Goal: Task Accomplishment & Management: Manage account settings

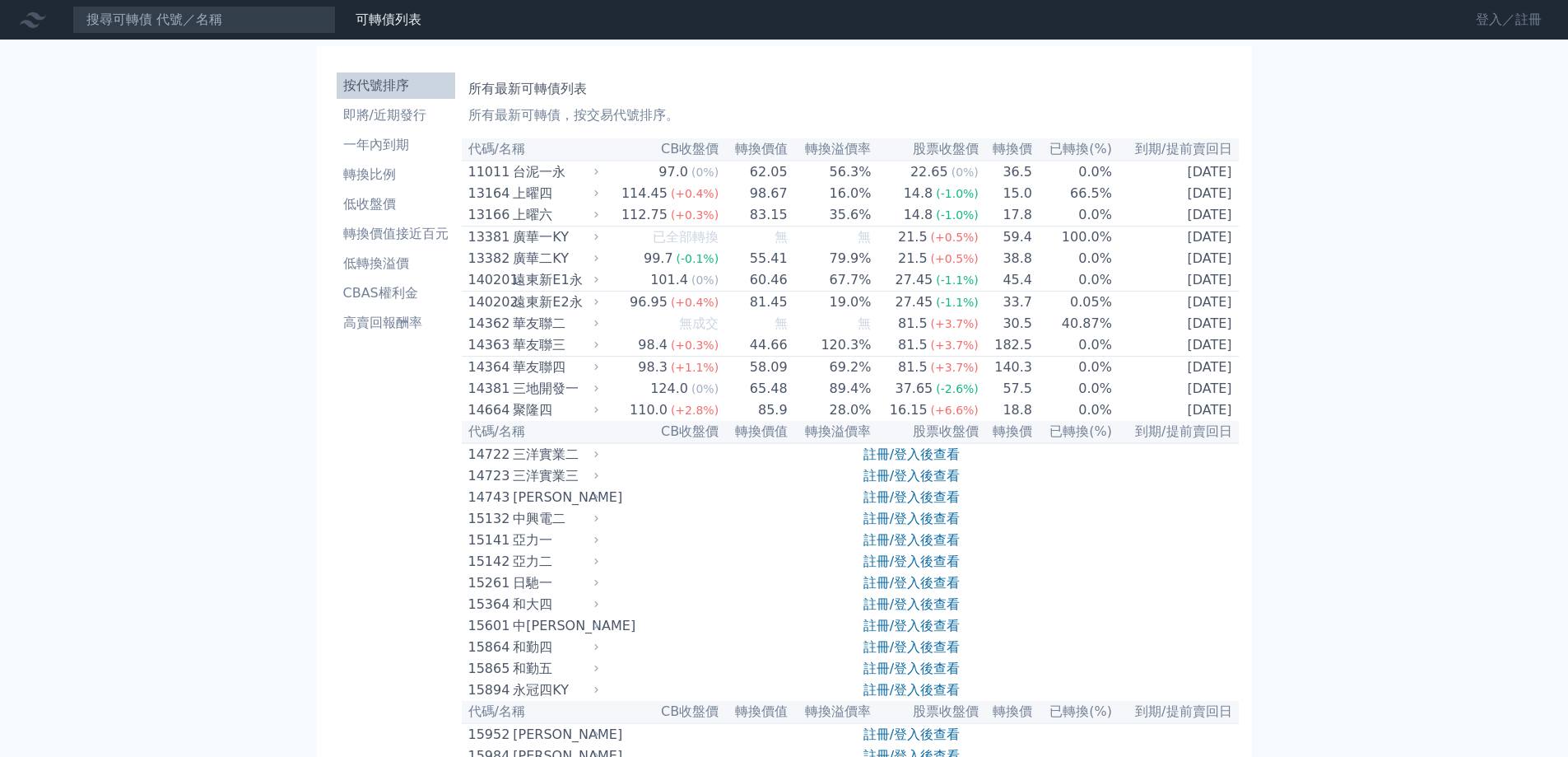
click at [1525, 14] on link "登入／註冊" at bounding box center [1508, 20] width 93 height 26
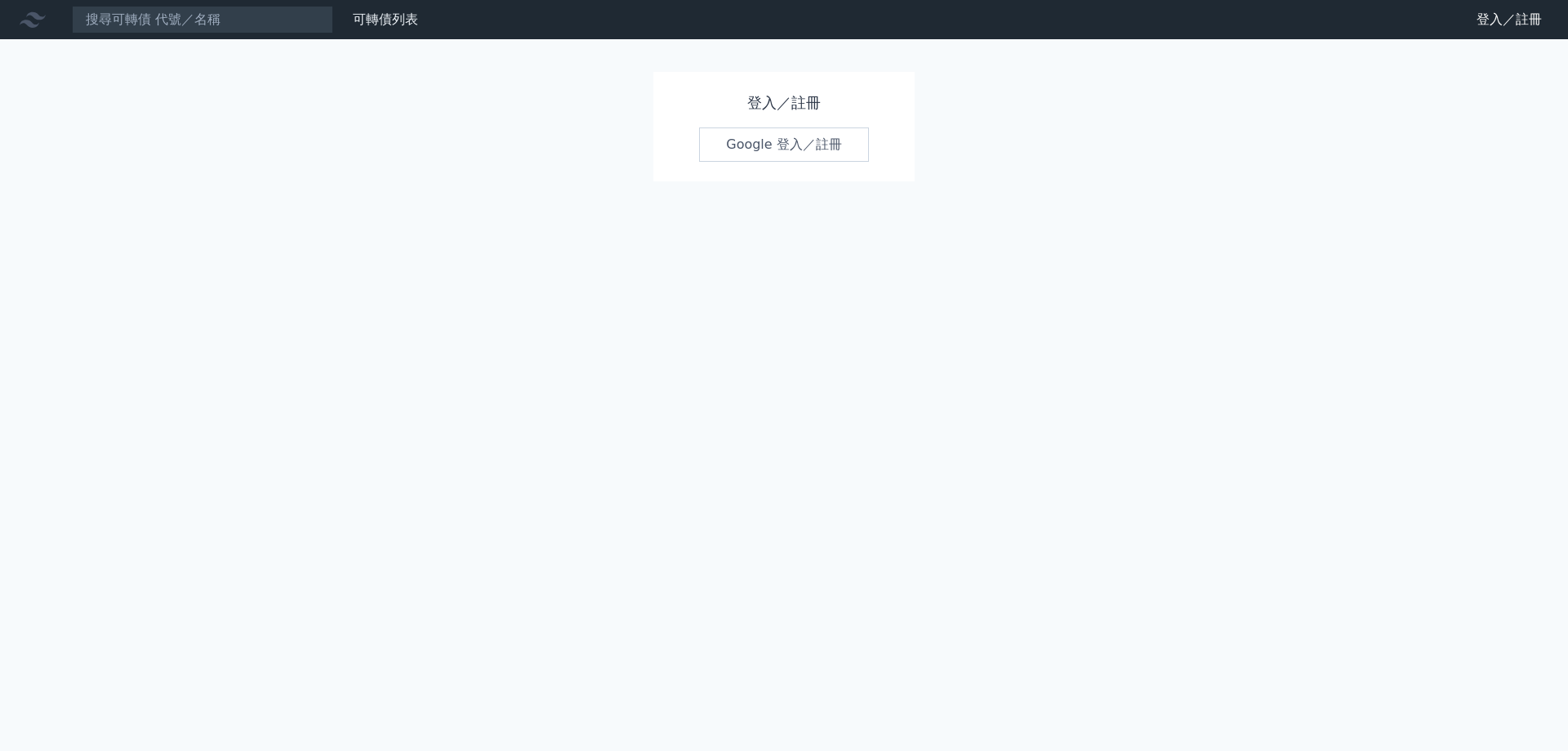
click at [813, 138] on link "Google 登入／註冊" at bounding box center [784, 144] width 170 height 34
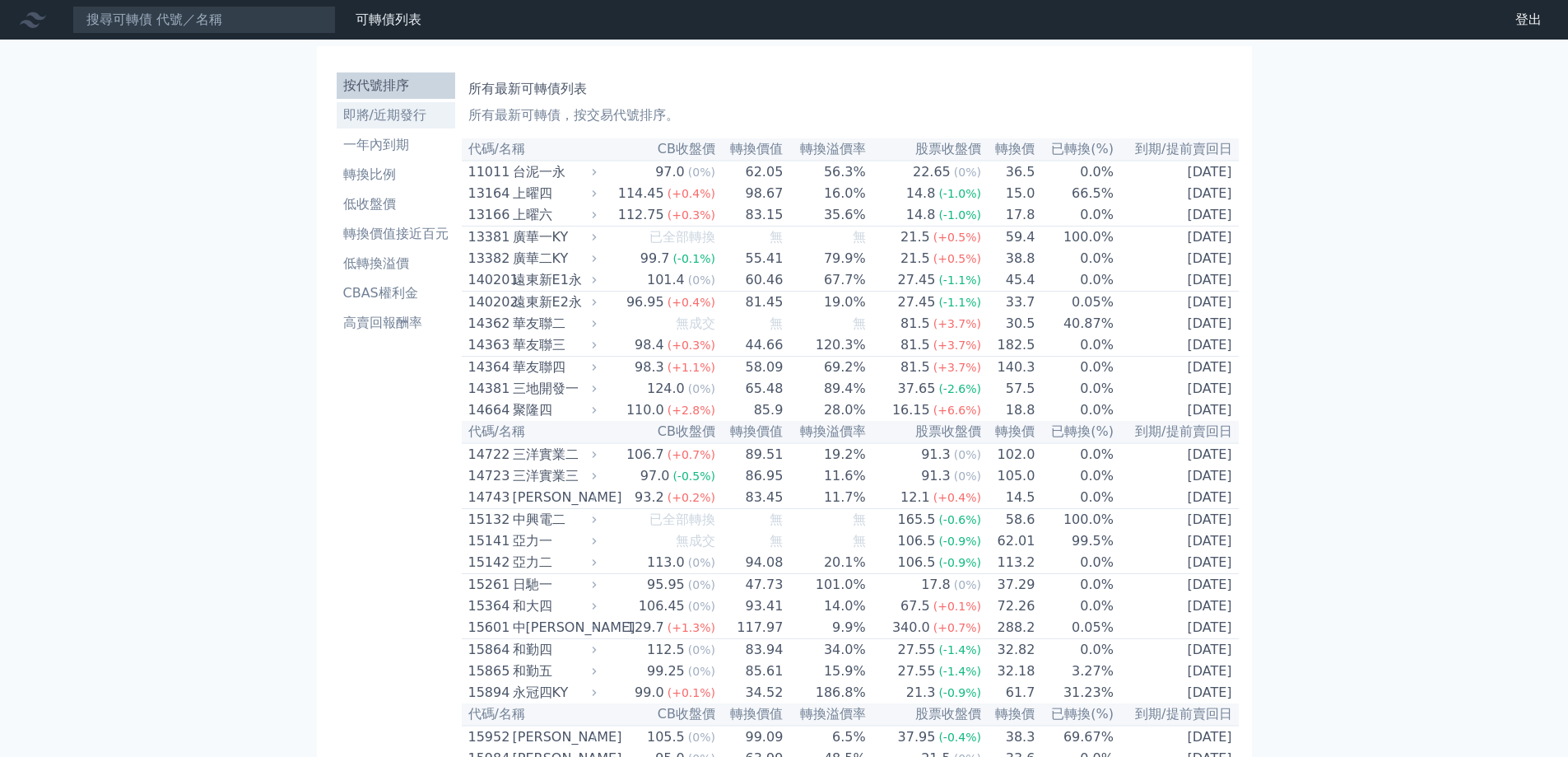
click at [406, 119] on li "即將/近期發行" at bounding box center [395, 115] width 118 height 20
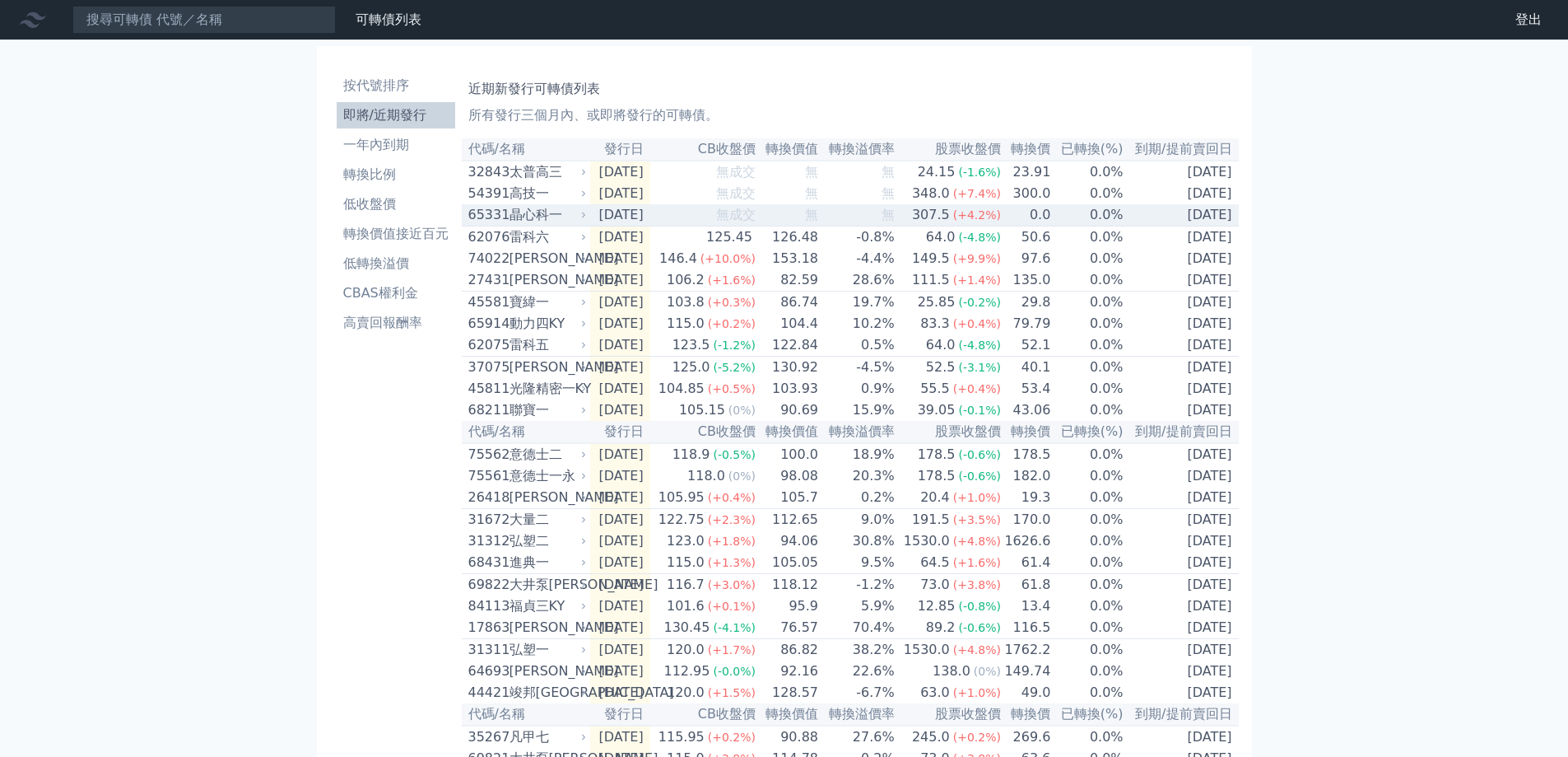
click at [1039, 222] on td "0.0" at bounding box center [1026, 215] width 49 height 22
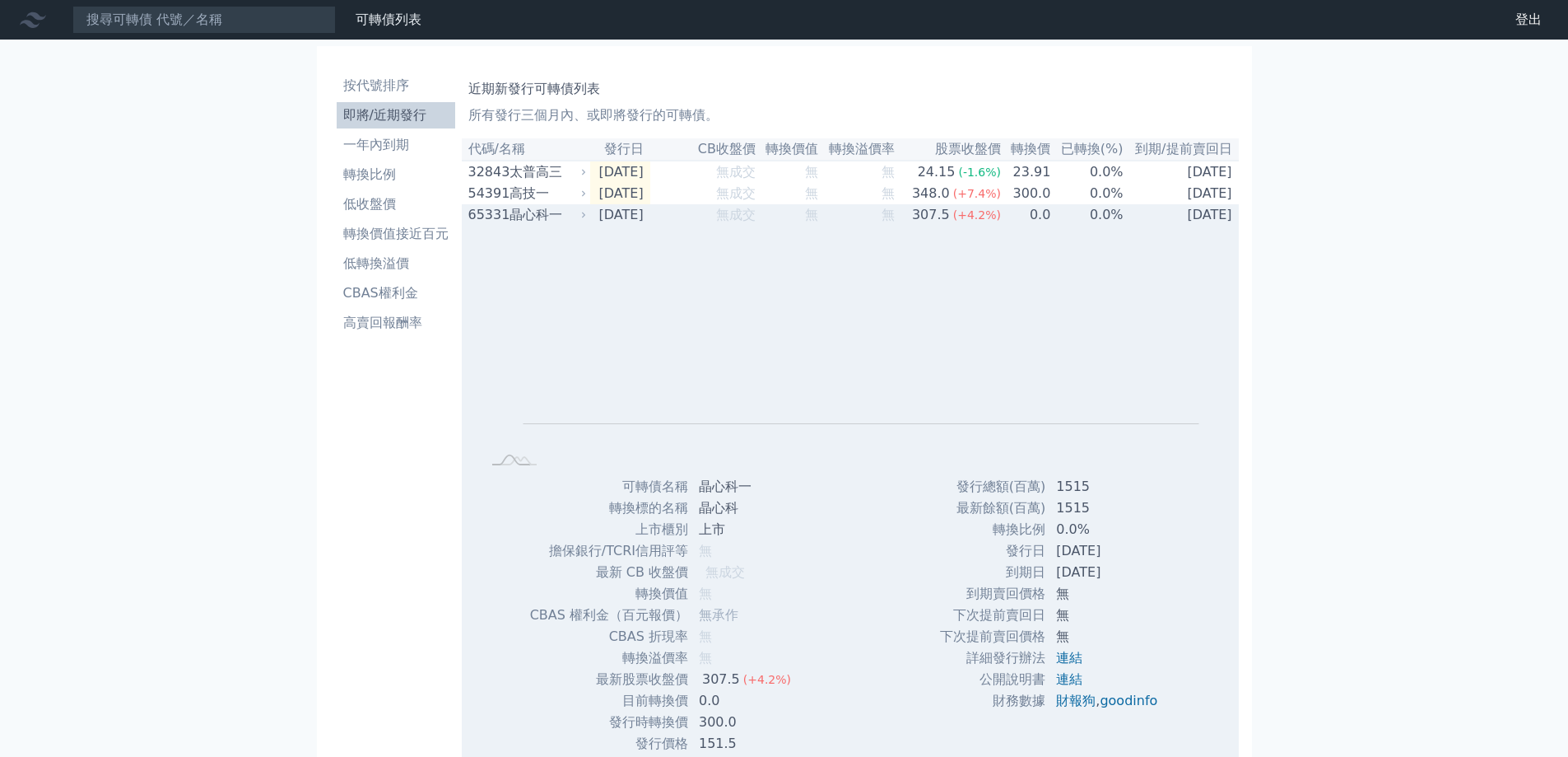
click at [1036, 224] on td "0.0" at bounding box center [1026, 215] width 49 height 22
